Goal: Task Accomplishment & Management: Manage account settings

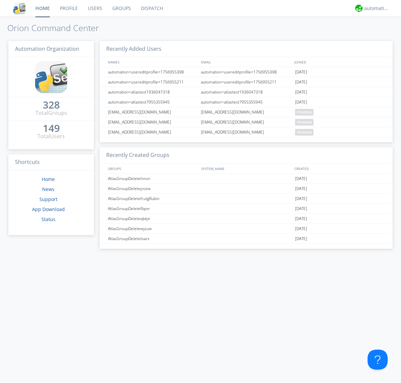
click at [121, 8] on link "Groups" at bounding box center [121, 8] width 29 height 17
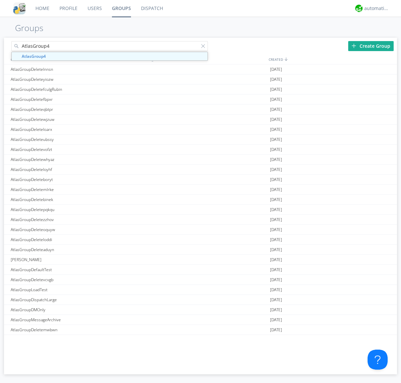
type input "AtlasGroup4"
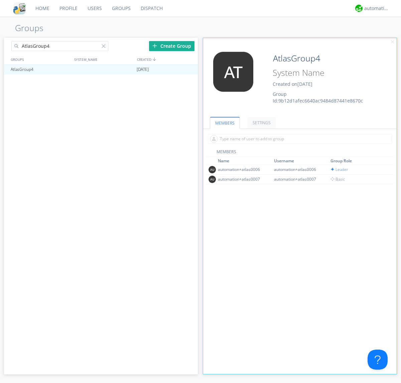
click at [261, 123] on link "SETTINGS" at bounding box center [261, 123] width 29 height 12
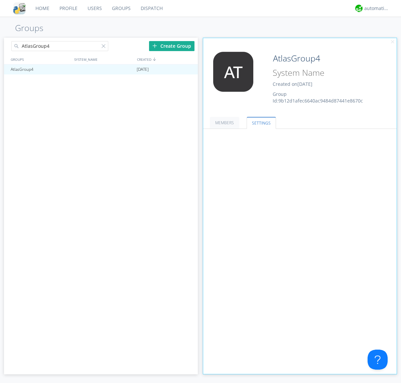
click at [0, 0] on button "Everyone" at bounding box center [0, 0] width 0 height 0
click at [0, 0] on link "Leaders only" at bounding box center [0, 0] width 0 height 0
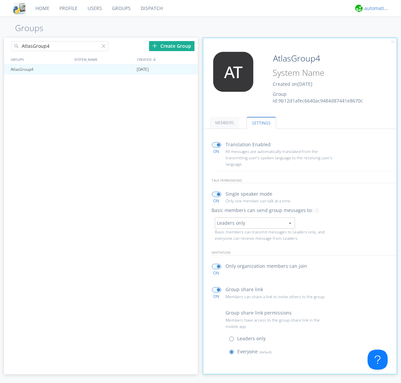
click at [375, 8] on div "automation+atlas" at bounding box center [376, 8] width 25 height 7
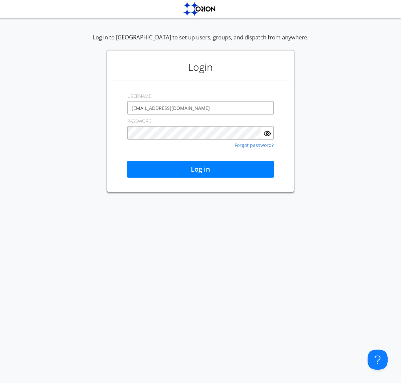
type input "[EMAIL_ADDRESS][DOMAIN_NAME]"
click at [201, 169] on button "Log in" at bounding box center [200, 169] width 146 height 17
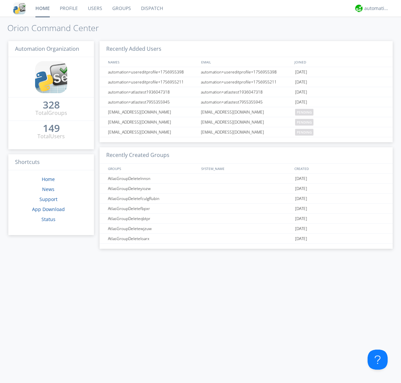
click at [121, 8] on link "Groups" at bounding box center [121, 8] width 29 height 17
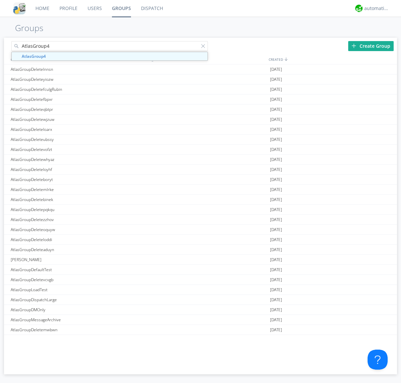
type input "AtlasGroup4"
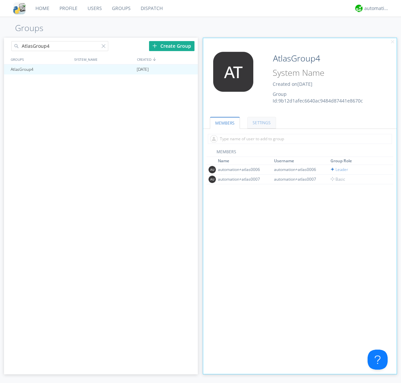
click at [261, 123] on link "SETTINGS" at bounding box center [261, 123] width 29 height 12
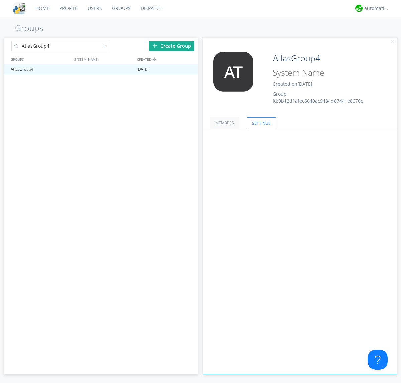
click at [0, 0] on button "Leaders only" at bounding box center [0, 0] width 0 height 0
click at [0, 0] on link "No One (Direct Messages Only)" at bounding box center [0, 0] width 0 height 0
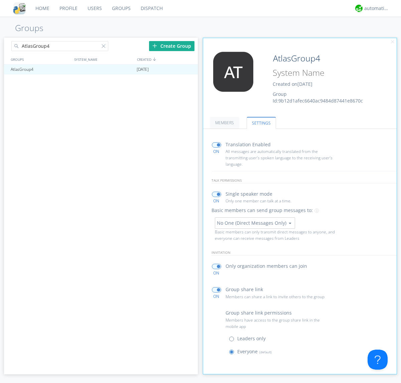
click at [255, 223] on button "No One (Direct Messages Only)" at bounding box center [255, 223] width 80 height 11
click at [0, 0] on link "Everyone" at bounding box center [0, 0] width 0 height 0
click at [375, 8] on div "automation+atlas" at bounding box center [376, 8] width 25 height 7
